Goal: Task Accomplishment & Management: Complete application form

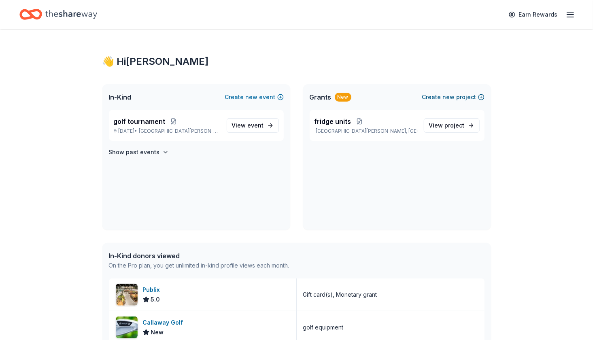
click at [459, 97] on button "Create new project" at bounding box center [453, 97] width 62 height 10
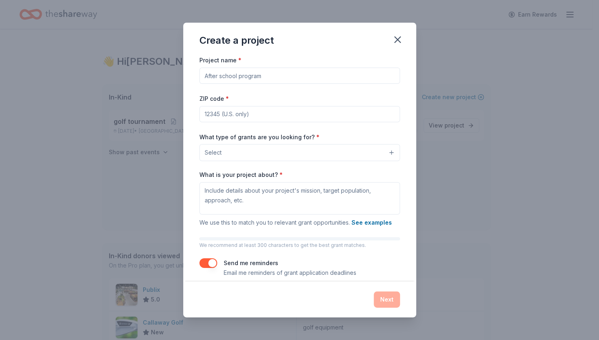
click at [278, 74] on input "Project name *" at bounding box center [299, 76] width 201 height 16
type input "golf tournament"
click at [249, 114] on input "ZIP code *" at bounding box center [299, 114] width 201 height 16
type input "33901"
drag, startPoint x: 258, startPoint y: 74, endPoint x: 187, endPoint y: 81, distance: 71.1
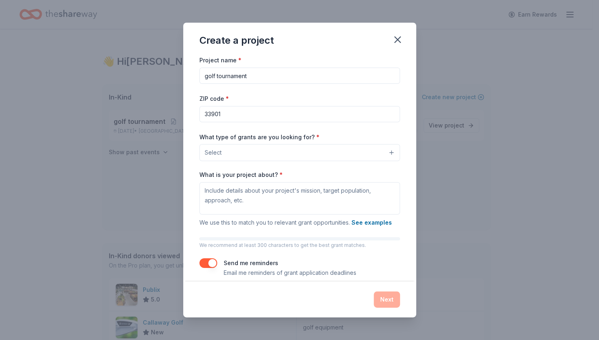
click at [187, 81] on div "Project name * golf tournament ZIP code * 33901 What type of grants are you loo…" at bounding box center [299, 168] width 233 height 226
type input "L"
click at [321, 152] on button "Select" at bounding box center [299, 152] width 201 height 17
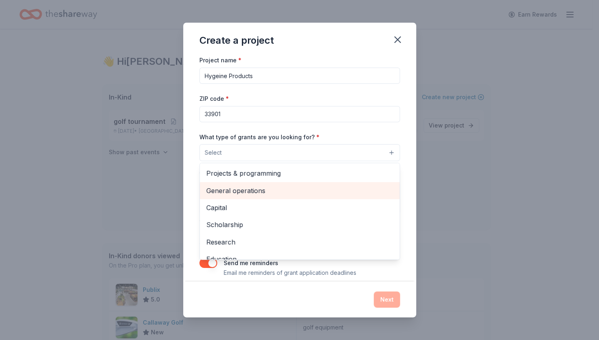
click at [251, 190] on span "General operations" at bounding box center [299, 190] width 187 height 11
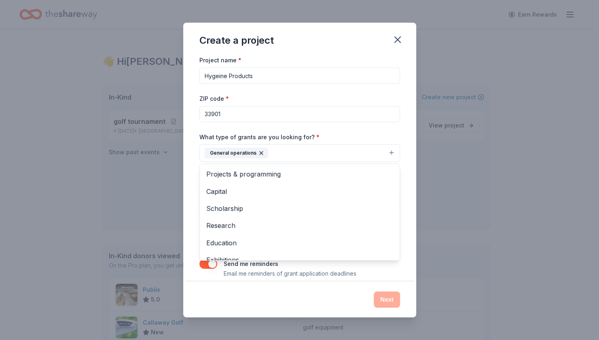
click at [264, 75] on div "Project name * Hygeine Products ZIP code * 33901 What type of grants are you lo…" at bounding box center [299, 166] width 201 height 223
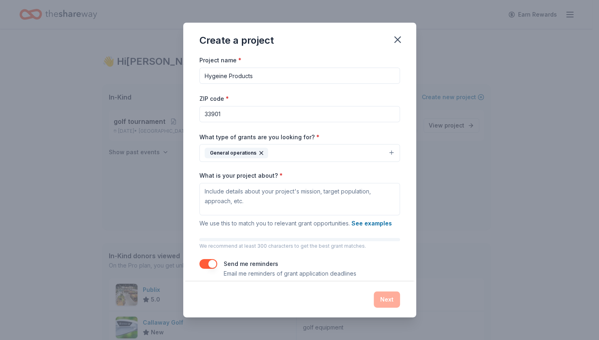
drag, startPoint x: 260, startPoint y: 76, endPoint x: 178, endPoint y: 76, distance: 82.1
click at [178, 76] on div "Create a project Project name * Hygeine Products ZIP code * 33901 What type of …" at bounding box center [299, 170] width 599 height 340
type input "Case managment"
click at [215, 192] on textarea "What is your project about? *" at bounding box center [299, 199] width 201 height 32
type textarea "H"
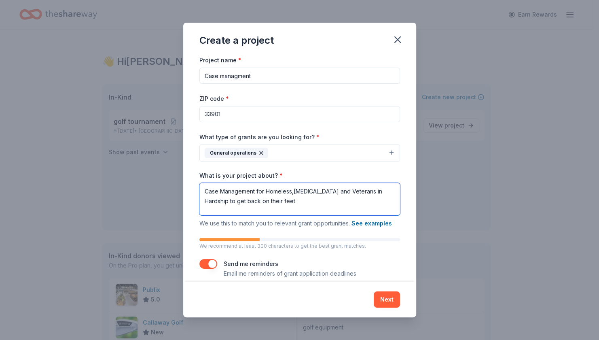
type textarea "Case Management for Homeless,[MEDICAL_DATA] and Veterans in Hardship to get bac…"
click at [209, 262] on button "button" at bounding box center [208, 264] width 18 height 10
click at [391, 301] on button "Next" at bounding box center [387, 299] width 26 height 16
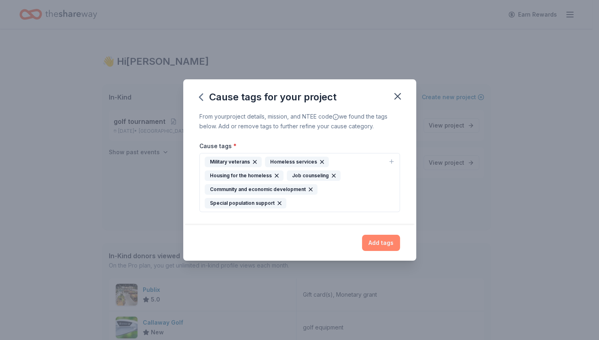
click at [385, 244] on button "Add tags" at bounding box center [381, 243] width 38 height 16
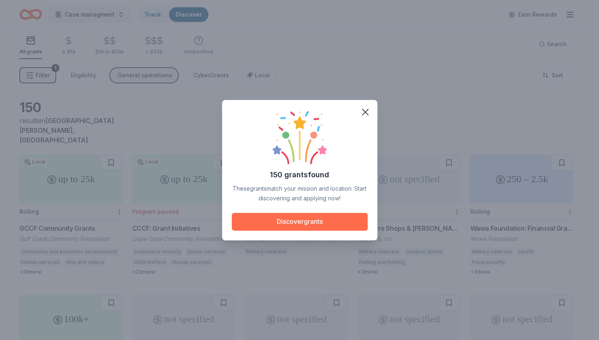
click at [313, 220] on button "Discover grants" at bounding box center [300, 222] width 136 height 18
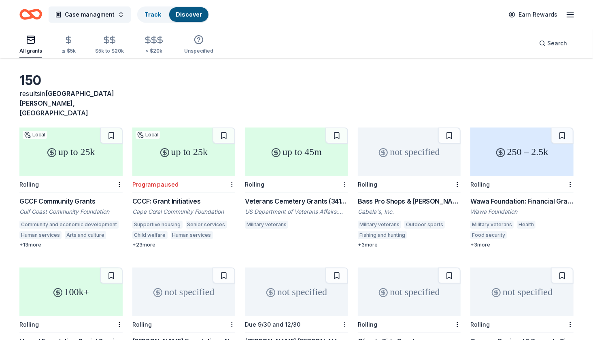
scroll to position [40, 0]
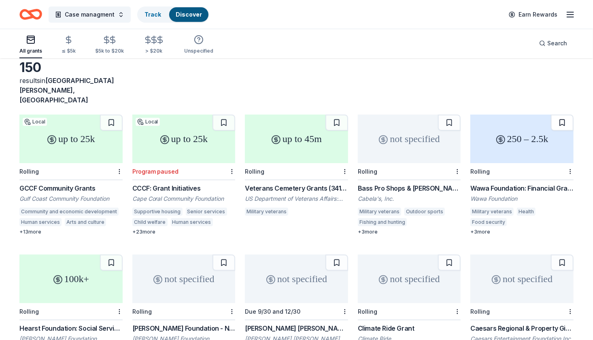
click at [560, 114] on button at bounding box center [562, 122] width 23 height 16
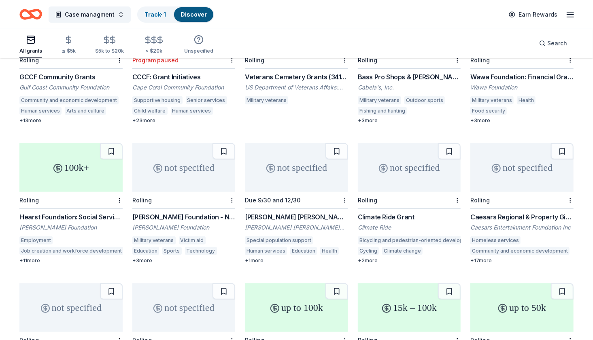
scroll to position [162, 0]
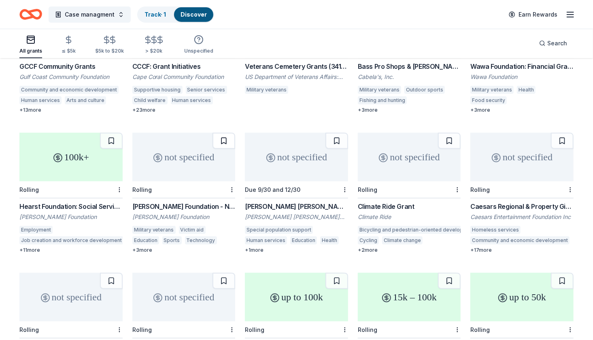
click at [219, 133] on button at bounding box center [223, 141] width 23 height 16
click at [561, 133] on button at bounding box center [562, 141] width 23 height 16
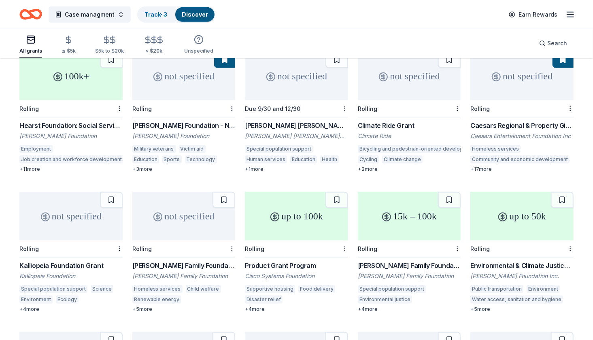
scroll to position [283, 0]
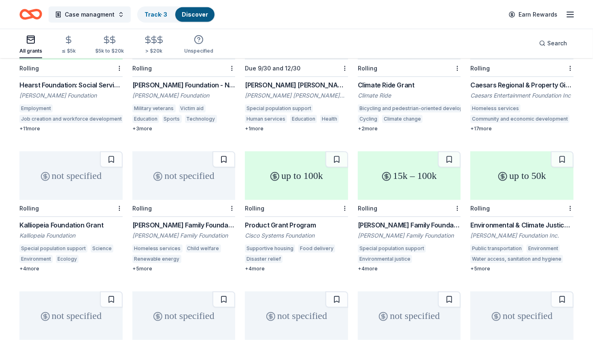
click at [223, 151] on button at bounding box center [223, 159] width 23 height 16
click at [340, 151] on button at bounding box center [336, 159] width 23 height 16
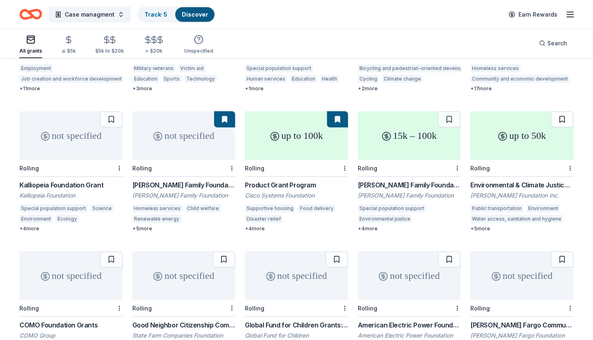
click at [560, 111] on button at bounding box center [562, 119] width 23 height 16
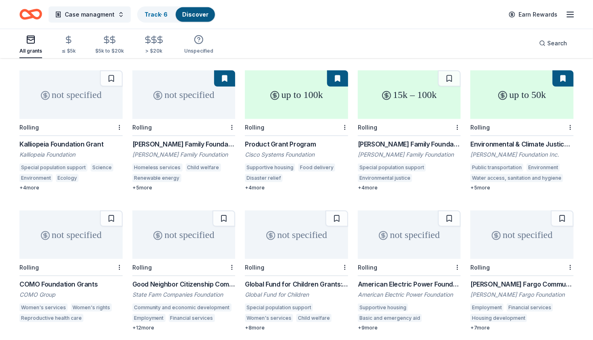
scroll to position [404, 0]
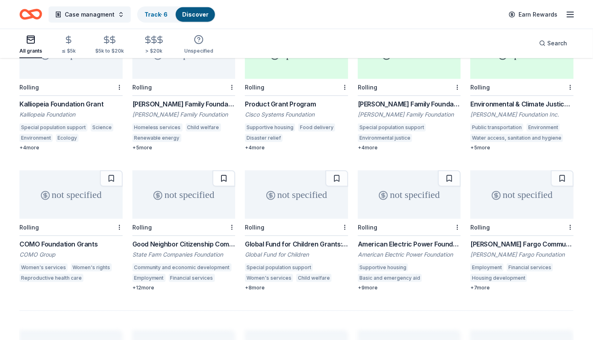
click at [226, 170] on button at bounding box center [223, 178] width 23 height 16
click at [251, 284] on div "+ 8 more" at bounding box center [296, 287] width 103 height 6
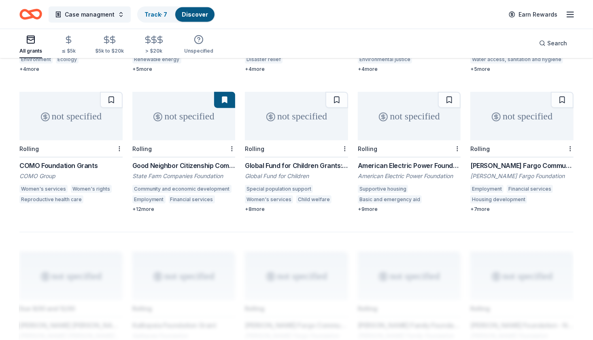
scroll to position [485, 0]
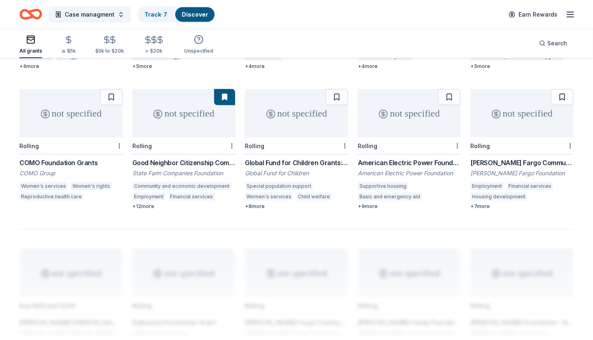
click at [564, 89] on button at bounding box center [562, 97] width 23 height 16
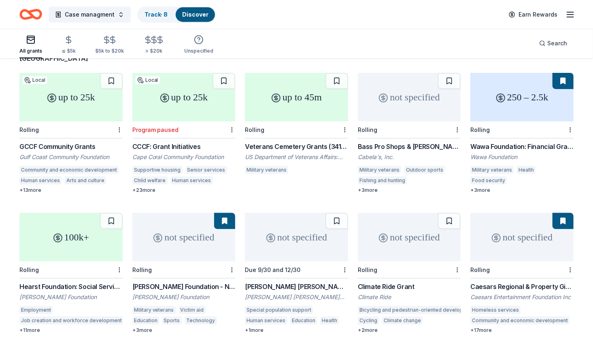
scroll to position [0, 0]
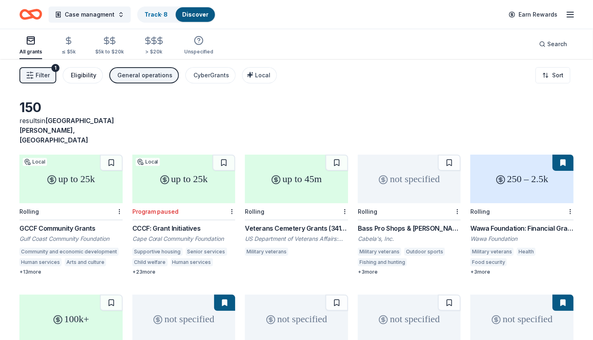
click at [87, 73] on div "Eligibility" at bounding box center [83, 75] width 25 height 10
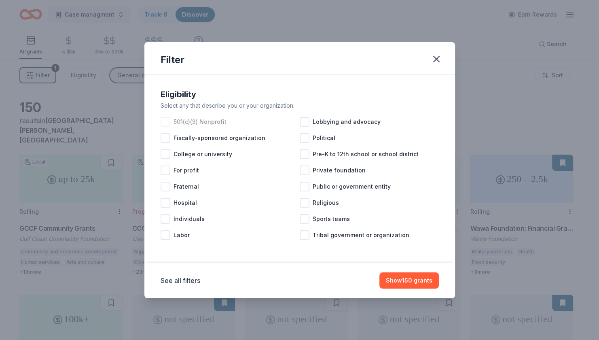
click at [166, 121] on div at bounding box center [166, 122] width 10 height 10
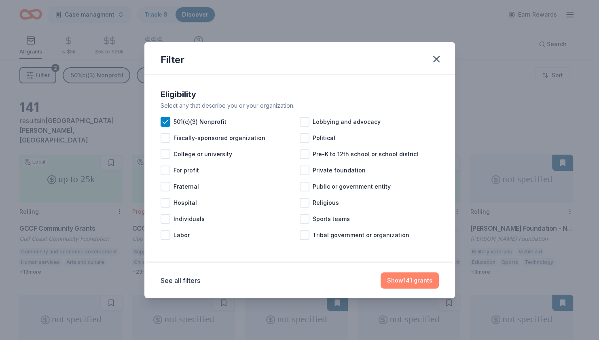
click at [386, 280] on button "Show 141 grants" at bounding box center [410, 280] width 58 height 16
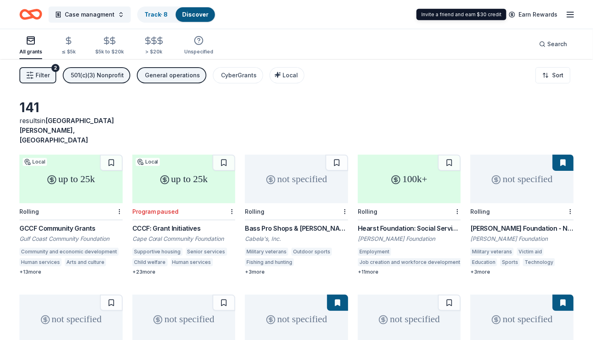
click at [567, 15] on line "button" at bounding box center [570, 15] width 6 height 0
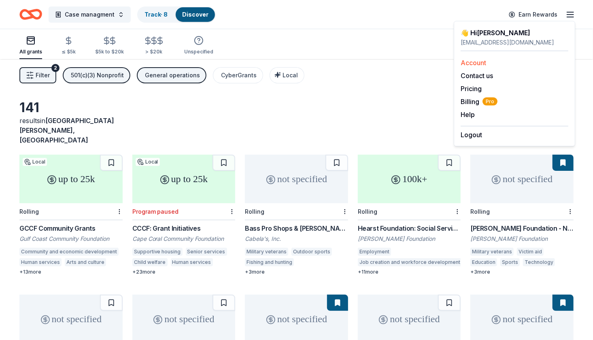
click at [479, 60] on link "Account" at bounding box center [472, 63] width 25 height 8
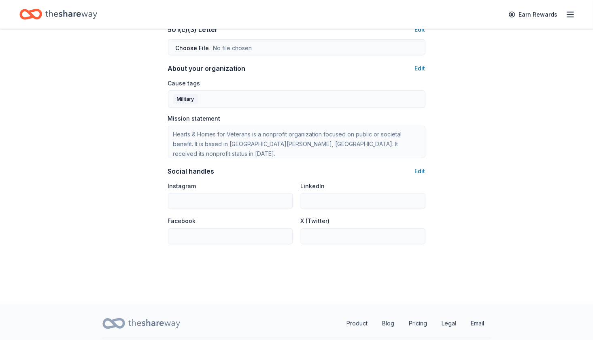
scroll to position [469, 0]
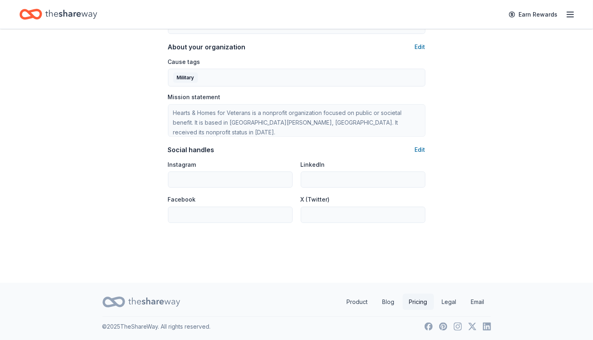
click at [419, 300] on link "Pricing" at bounding box center [418, 302] width 31 height 16
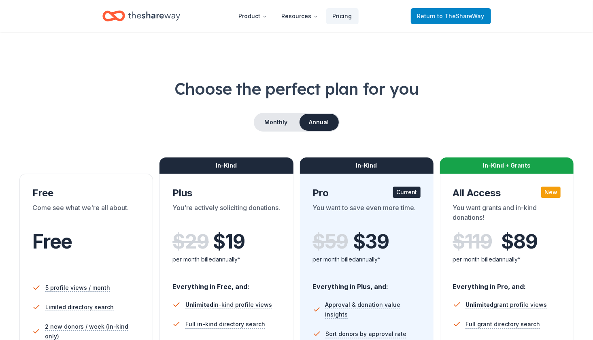
click at [448, 15] on span "to TheShareWay" at bounding box center [460, 16] width 47 height 7
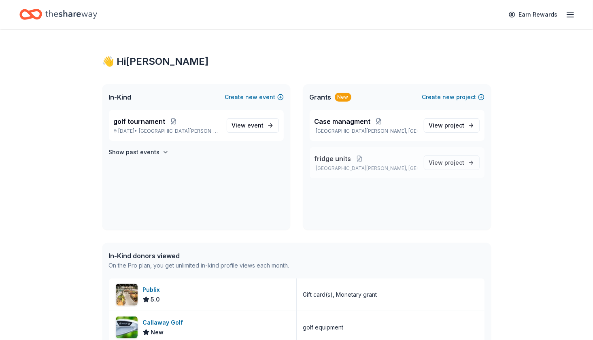
click at [328, 157] on span "fridge units" at bounding box center [332, 159] width 37 height 10
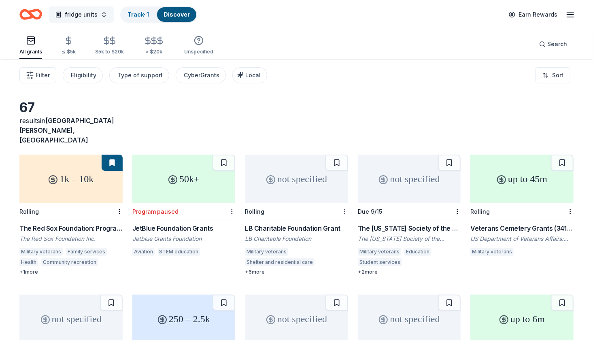
click at [74, 14] on span "fridge units" at bounding box center [81, 15] width 33 height 10
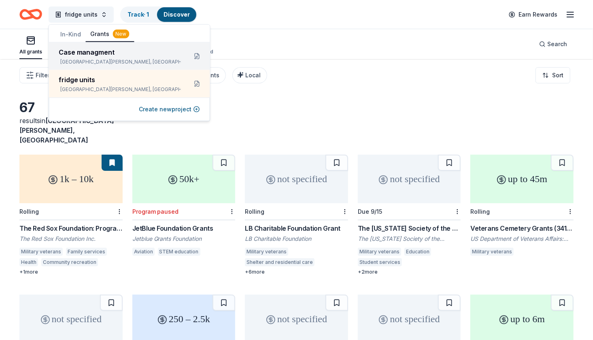
click at [78, 55] on div "Case managment" at bounding box center [120, 52] width 122 height 10
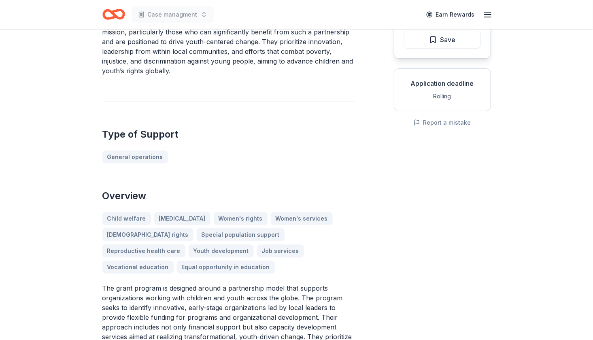
scroll to position [121, 0]
